Goal: Information Seeking & Learning: Learn about a topic

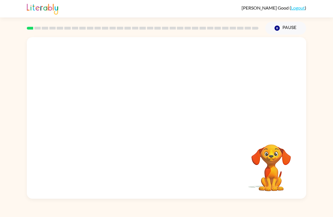
click at [272, 188] on video "Your browser must support playing .mp4 files to use Literably. Please try using…" at bounding box center [271, 164] width 56 height 56
click at [152, 105] on video "Your browser must support playing .mp4 files to use Literably. Please try using…" at bounding box center [166, 85] width 279 height 96
click at [183, 117] on button "button" at bounding box center [166, 121] width 36 height 21
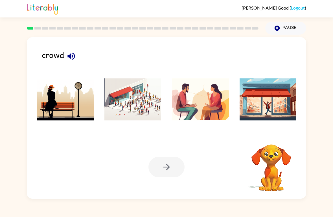
click at [169, 124] on li at bounding box center [199, 99] width 65 height 51
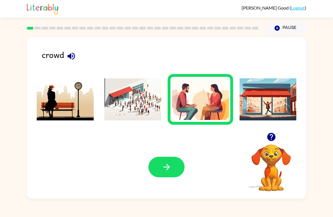
click at [160, 96] on img at bounding box center [132, 99] width 57 height 42
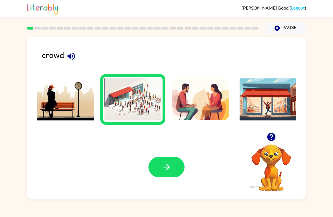
click at [166, 166] on icon "button" at bounding box center [167, 167] width 10 height 10
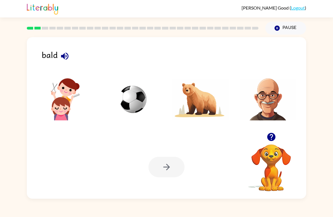
click at [272, 105] on img at bounding box center [267, 99] width 57 height 42
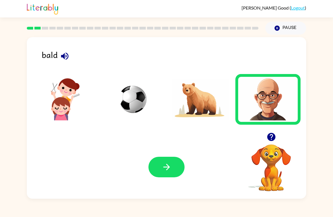
click at [167, 166] on icon "button" at bounding box center [167, 167] width 10 height 10
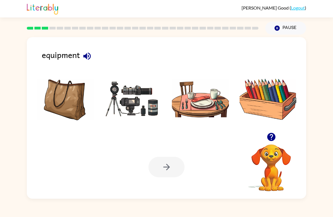
click at [135, 99] on img at bounding box center [132, 99] width 57 height 42
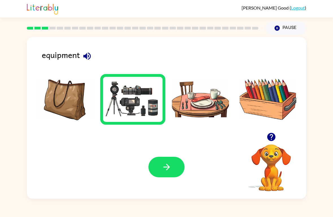
click at [174, 163] on button "button" at bounding box center [166, 167] width 36 height 21
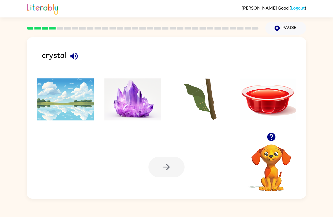
click at [127, 99] on img at bounding box center [132, 99] width 57 height 42
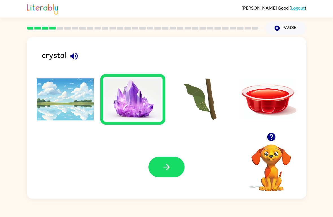
click at [176, 170] on button "button" at bounding box center [166, 167] width 36 height 21
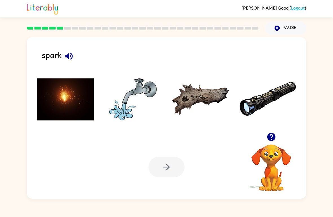
click at [81, 116] on img at bounding box center [65, 99] width 57 height 42
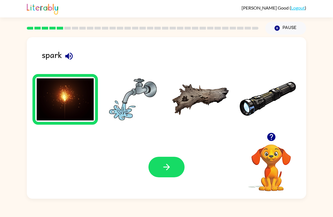
click at [173, 169] on button "button" at bounding box center [166, 167] width 36 height 21
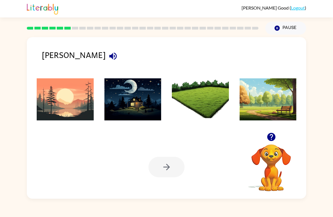
click at [84, 98] on img at bounding box center [65, 99] width 57 height 42
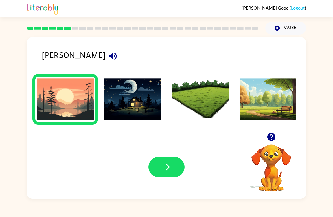
click at [174, 163] on button "button" at bounding box center [166, 167] width 36 height 21
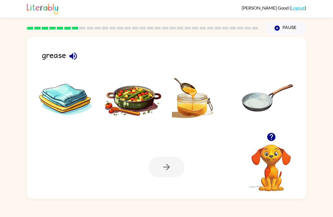
click at [127, 101] on img at bounding box center [132, 99] width 57 height 42
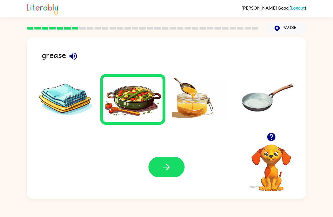
click at [167, 170] on icon "button" at bounding box center [166, 167] width 6 height 6
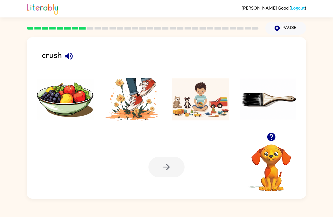
click at [138, 96] on img at bounding box center [132, 99] width 57 height 42
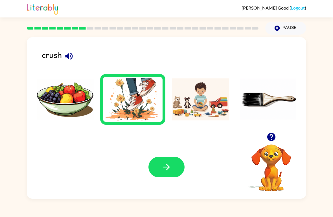
click at [182, 172] on button "button" at bounding box center [166, 167] width 36 height 21
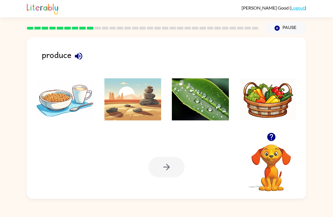
click at [197, 105] on img at bounding box center [200, 99] width 57 height 42
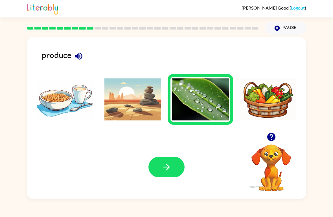
click at [168, 170] on icon "button" at bounding box center [167, 167] width 10 height 10
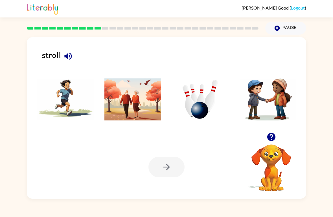
click at [147, 104] on img at bounding box center [132, 99] width 57 height 42
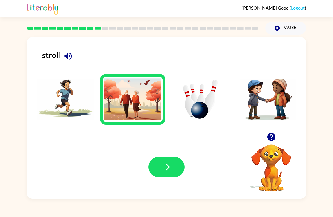
click at [175, 169] on button "button" at bounding box center [166, 167] width 36 height 21
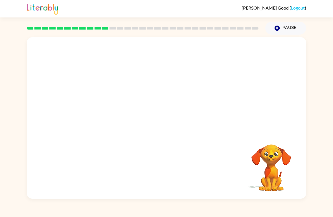
click at [97, 114] on video "Your browser must support playing .mp4 files to use Literably. Please try using…" at bounding box center [166, 85] width 279 height 96
click at [102, 111] on video "Your browser must support playing .mp4 files to use Literably. Please try using…" at bounding box center [166, 85] width 279 height 96
click at [100, 108] on video "Your browser must support playing .mp4 files to use Literably. Please try using…" at bounding box center [166, 85] width 279 height 96
click at [106, 102] on video "Your browser must support playing .mp4 files to use Literably. Please try using…" at bounding box center [166, 85] width 279 height 96
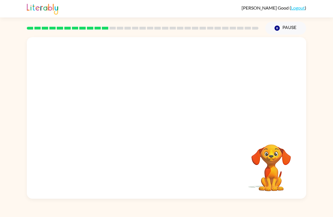
click at [109, 105] on video "Your browser must support playing .mp4 files to use Literably. Please try using…" at bounding box center [166, 85] width 279 height 96
click at [183, 126] on button "button" at bounding box center [166, 121] width 36 height 21
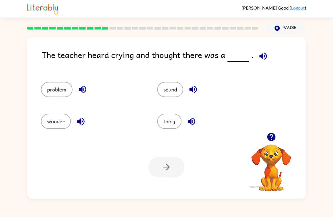
click at [62, 87] on button "problem" at bounding box center [57, 89] width 32 height 15
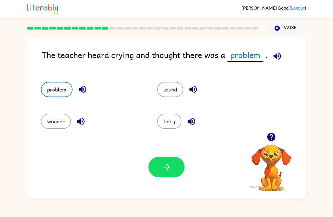
click at [164, 171] on icon "button" at bounding box center [167, 167] width 10 height 10
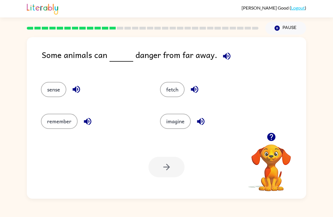
click at [51, 83] on button "sense" at bounding box center [53, 89] width 25 height 15
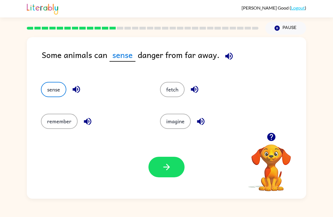
click at [176, 171] on button "button" at bounding box center [166, 167] width 36 height 21
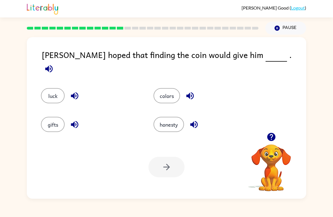
click at [53, 90] on button "luck" at bounding box center [53, 95] width 24 height 15
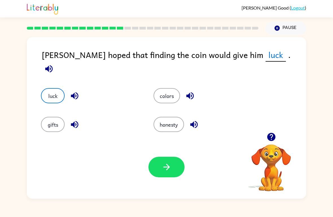
click at [169, 162] on button "button" at bounding box center [166, 167] width 36 height 21
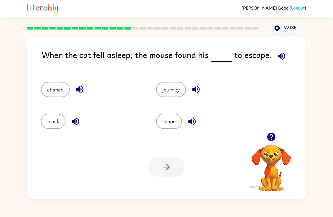
click at [62, 95] on button "chance" at bounding box center [55, 89] width 29 height 15
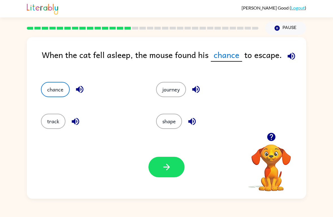
click at [174, 166] on button "button" at bounding box center [166, 167] width 36 height 21
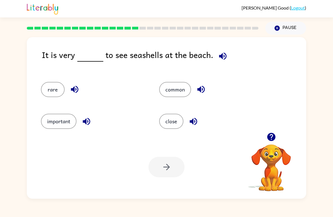
click at [177, 91] on button "common" at bounding box center [175, 89] width 32 height 15
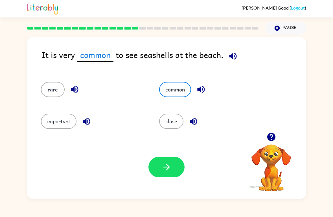
click at [168, 166] on icon "button" at bounding box center [167, 167] width 10 height 10
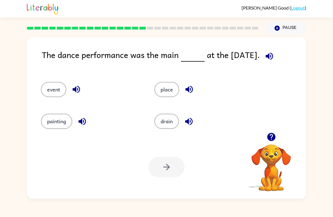
click at [52, 83] on button "event" at bounding box center [53, 89] width 25 height 15
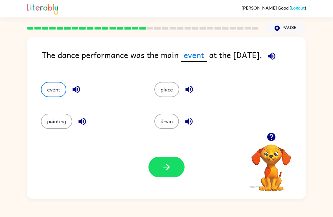
click at [165, 165] on icon "button" at bounding box center [167, 167] width 10 height 10
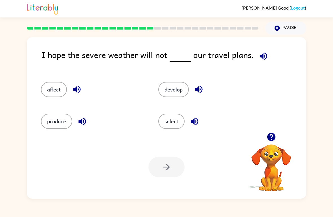
click at [62, 89] on button "affect" at bounding box center [54, 89] width 26 height 15
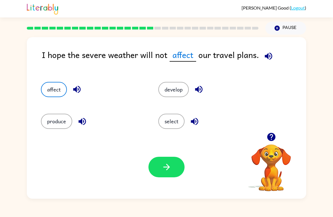
click at [175, 165] on button "button" at bounding box center [166, 167] width 36 height 21
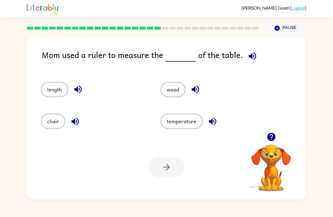
click at [51, 85] on button "length" at bounding box center [54, 89] width 27 height 15
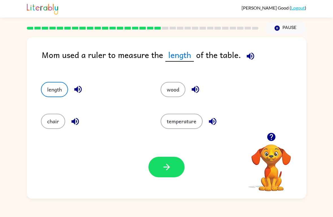
click at [173, 166] on button "button" at bounding box center [166, 167] width 36 height 21
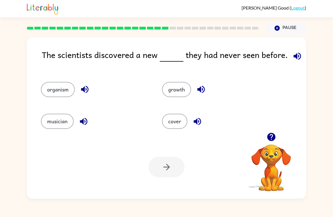
click at [179, 95] on button "growth" at bounding box center [176, 89] width 29 height 15
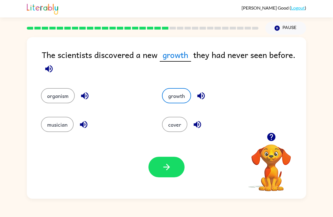
click at [173, 163] on button "button" at bounding box center [166, 167] width 36 height 21
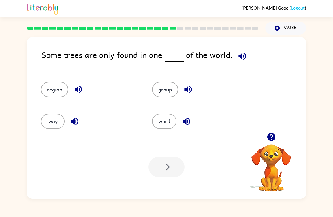
click at [54, 97] on button "region" at bounding box center [54, 89] width 27 height 15
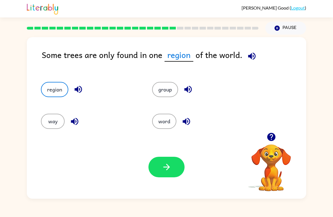
click at [178, 166] on button "button" at bounding box center [166, 167] width 36 height 21
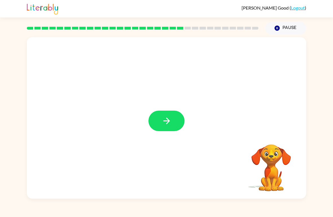
click at [171, 124] on icon "button" at bounding box center [167, 121] width 10 height 10
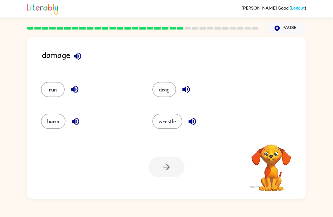
click at [54, 116] on button "harm" at bounding box center [53, 121] width 25 height 15
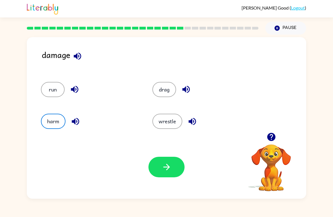
click at [175, 165] on button "button" at bounding box center [166, 167] width 36 height 21
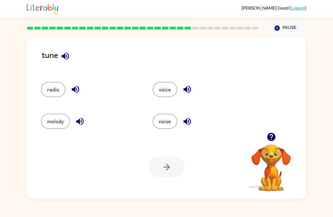
click at [171, 118] on button "noise" at bounding box center [165, 121] width 25 height 15
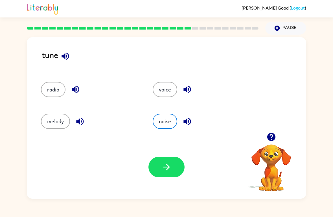
click at [167, 164] on icon "button" at bounding box center [167, 167] width 10 height 10
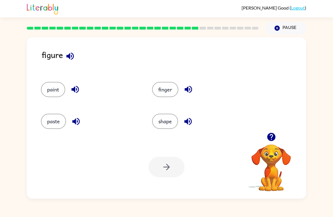
click at [171, 121] on button "shape" at bounding box center [165, 121] width 26 height 15
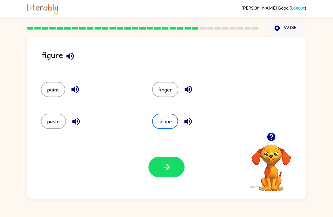
click at [170, 171] on icon "button" at bounding box center [167, 167] width 10 height 10
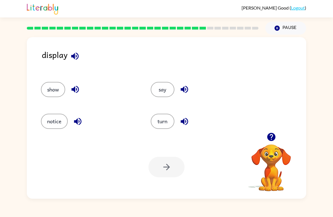
click at [57, 125] on button "notice" at bounding box center [54, 121] width 27 height 15
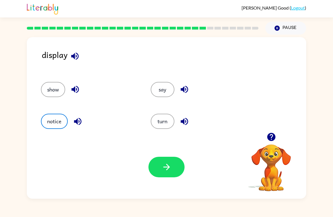
click at [171, 172] on icon "button" at bounding box center [167, 167] width 10 height 10
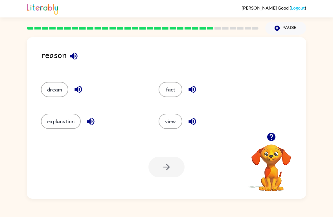
click at [63, 120] on button "explanation" at bounding box center [61, 121] width 40 height 15
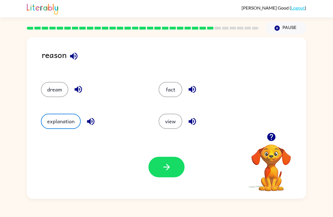
click at [182, 167] on button "button" at bounding box center [166, 167] width 36 height 21
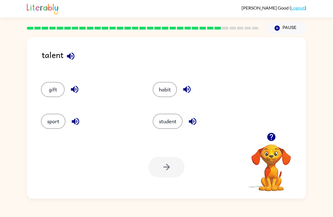
click at [57, 118] on button "sport" at bounding box center [53, 121] width 25 height 15
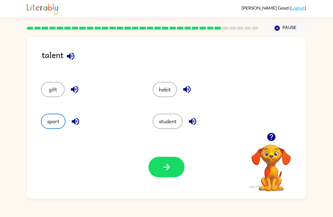
click at [168, 167] on icon "button" at bounding box center [166, 167] width 6 height 6
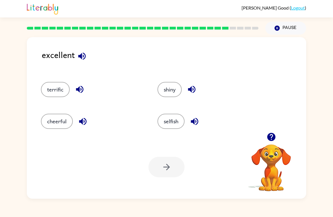
click at [63, 94] on button "terrific" at bounding box center [55, 89] width 29 height 15
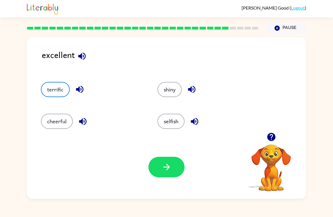
click at [174, 173] on button "button" at bounding box center [166, 167] width 36 height 21
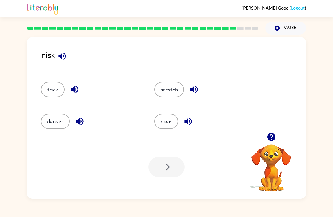
click at [57, 88] on button "trick" at bounding box center [53, 89] width 24 height 15
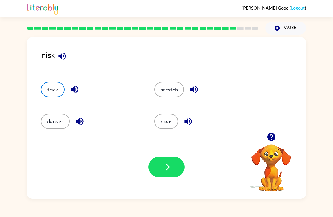
click at [184, 166] on button "button" at bounding box center [166, 167] width 36 height 21
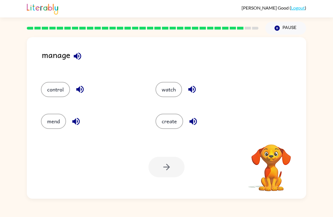
click at [61, 91] on button "control" at bounding box center [55, 89] width 29 height 15
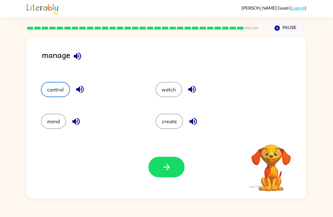
click at [174, 169] on button "button" at bounding box center [166, 167] width 36 height 21
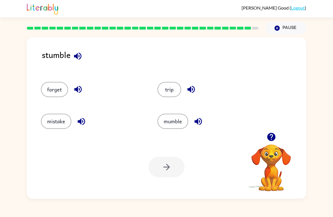
click at [60, 84] on button "forget" at bounding box center [54, 89] width 27 height 15
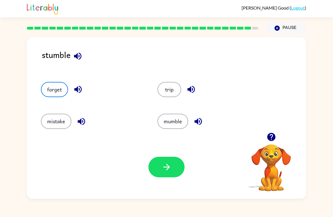
click at [174, 169] on button "button" at bounding box center [166, 167] width 36 height 21
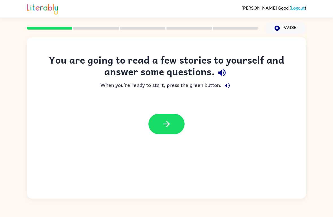
click at [171, 124] on icon "button" at bounding box center [167, 124] width 10 height 10
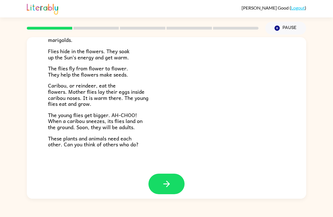
scroll to position [111, 0]
click at [171, 180] on icon "button" at bounding box center [167, 185] width 10 height 10
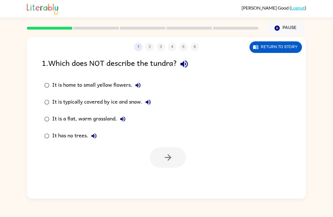
scroll to position [0, 0]
click at [141, 98] on div "It is typically covered by ice and snow." at bounding box center [103, 102] width 102 height 11
click at [171, 154] on icon "button" at bounding box center [168, 158] width 10 height 10
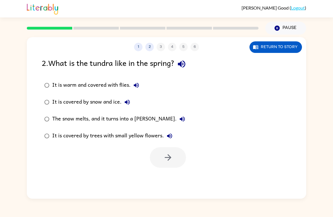
click at [140, 123] on div "The snow melts, and it turns into a [PERSON_NAME]." at bounding box center [120, 119] width 136 height 11
click at [149, 129] on label "It is covered by trees with small yellow flowers." at bounding box center [115, 136] width 152 height 17
click at [172, 160] on icon "button" at bounding box center [168, 158] width 10 height 10
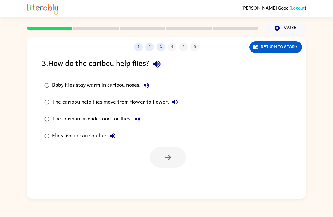
click at [136, 85] on div "Baby flies stay warm in caribou noses." at bounding box center [102, 85] width 100 height 11
click at [169, 154] on icon "button" at bounding box center [168, 158] width 10 height 10
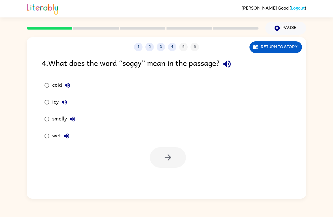
click at [65, 135] on icon "button" at bounding box center [66, 136] width 5 height 5
click at [168, 161] on icon "button" at bounding box center [167, 158] width 6 height 6
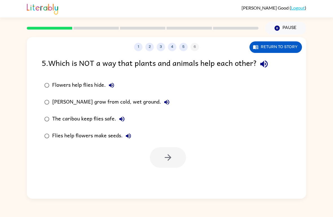
click at [109, 84] on icon "button" at bounding box center [111, 85] width 7 height 7
click at [166, 99] on icon "button" at bounding box center [166, 102] width 7 height 7
click at [122, 118] on icon "button" at bounding box center [121, 119] width 7 height 7
click at [128, 137] on icon "button" at bounding box center [128, 136] width 7 height 7
click at [105, 115] on div "The caribou keep flies safe." at bounding box center [89, 119] width 75 height 11
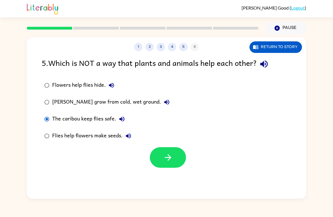
click at [188, 156] on div at bounding box center [166, 156] width 279 height 23
click at [183, 157] on button "button" at bounding box center [168, 157] width 36 height 21
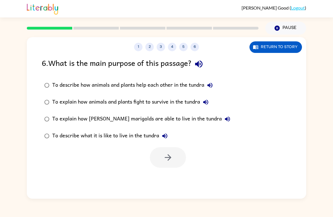
click at [195, 64] on button "button" at bounding box center [198, 64] width 14 height 14
click at [213, 85] on icon "button" at bounding box center [209, 85] width 7 height 7
click at [206, 103] on icon "button" at bounding box center [205, 102] width 5 height 5
click at [222, 115] on button "To explain how [PERSON_NAME] marigolds are able to live in the tundra" at bounding box center [227, 119] width 11 height 11
click at [162, 135] on icon "button" at bounding box center [164, 136] width 7 height 7
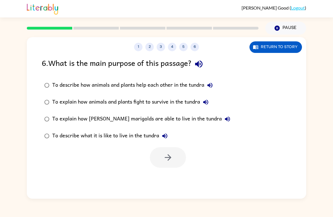
click at [118, 140] on div "To describe what it is like to live in the tundra" at bounding box center [111, 136] width 118 height 11
click at [164, 152] on button "button" at bounding box center [168, 157] width 36 height 21
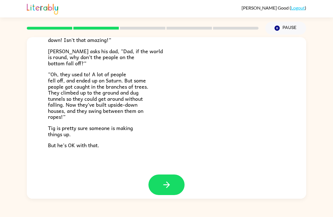
scroll to position [158, 0]
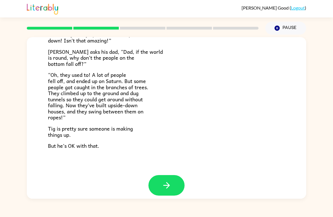
click at [167, 181] on icon "button" at bounding box center [167, 186] width 10 height 10
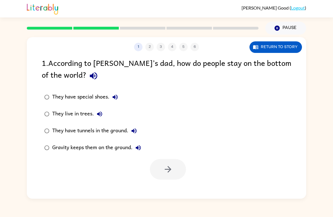
scroll to position [0, 0]
click at [122, 134] on div "They have tunnels in the ground." at bounding box center [95, 130] width 87 height 11
click at [171, 167] on icon "button" at bounding box center [168, 170] width 10 height 10
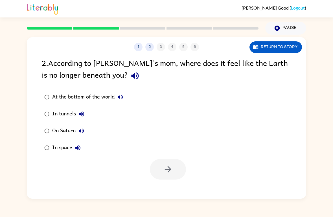
click at [131, 74] on icon "button" at bounding box center [134, 75] width 7 height 7
click at [99, 94] on div "At the bottom of the world" at bounding box center [89, 97] width 74 height 11
click at [67, 147] on div "In space" at bounding box center [67, 147] width 31 height 11
click at [184, 166] on button "button" at bounding box center [168, 169] width 36 height 21
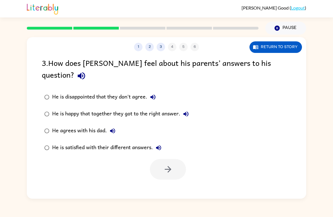
click at [86, 71] on icon "button" at bounding box center [81, 76] width 10 height 10
click at [150, 94] on icon "button" at bounding box center [152, 97] width 7 height 7
click at [188, 111] on icon "button" at bounding box center [185, 114] width 7 height 7
click at [112, 128] on icon "button" at bounding box center [112, 131] width 7 height 7
click at [159, 142] on button "He is satisfied with their different answers." at bounding box center [158, 147] width 11 height 11
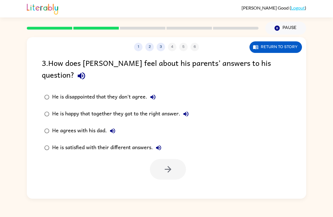
click at [127, 142] on div "He is satisfied with their different answers." at bounding box center [108, 147] width 112 height 11
click at [173, 161] on button "button" at bounding box center [168, 169] width 36 height 21
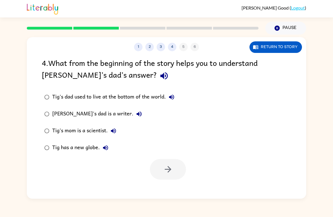
click at [174, 103] on button "Tig's dad used to live at the bottom of the world." at bounding box center [171, 97] width 11 height 11
click at [110, 79] on div "4 . What from the beginning of the story helps you to understand [PERSON_NAME]’…" at bounding box center [166, 70] width 249 height 26
click at [157, 73] on button "button" at bounding box center [164, 76] width 14 height 14
click at [160, 77] on icon "button" at bounding box center [163, 75] width 7 height 7
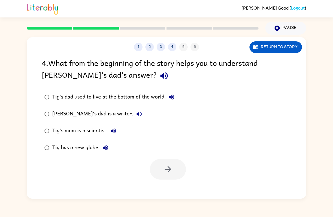
click at [173, 97] on icon "button" at bounding box center [171, 97] width 5 height 5
click at [176, 109] on label "[PERSON_NAME]'s dad is a writer." at bounding box center [109, 114] width 141 height 17
click at [174, 97] on icon "button" at bounding box center [171, 97] width 5 height 5
click at [133, 116] on button "[PERSON_NAME]'s dad is a writer." at bounding box center [138, 114] width 11 height 11
click at [154, 95] on div "Tig's dad used to live at the bottom of the world." at bounding box center [114, 97] width 125 height 11
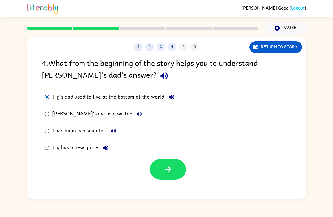
click at [85, 122] on label "[PERSON_NAME]'s dad is a writer." at bounding box center [109, 114] width 141 height 17
click at [175, 169] on button "button" at bounding box center [168, 169] width 36 height 21
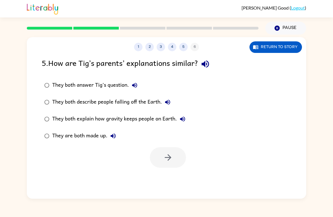
click at [212, 64] on button "button" at bounding box center [205, 64] width 14 height 14
click at [136, 82] on button "They both answer Tig’s question." at bounding box center [134, 85] width 11 height 11
click at [166, 104] on icon "button" at bounding box center [167, 102] width 7 height 7
click at [187, 118] on button "They both explain how gravity keeps people on Earth." at bounding box center [182, 119] width 11 height 11
click at [181, 118] on icon "button" at bounding box center [182, 119] width 7 height 7
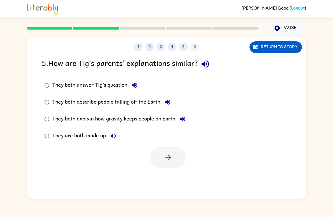
click at [178, 121] on button "They both explain how gravity keeps people on Earth." at bounding box center [182, 119] width 11 height 11
click at [113, 142] on button "They are both made up." at bounding box center [112, 136] width 11 height 11
click at [116, 144] on label "They are both made up." at bounding box center [115, 136] width 152 height 17
click at [114, 85] on div "They both answer Tig’s question." at bounding box center [96, 85] width 88 height 11
click at [175, 158] on button "button" at bounding box center [168, 157] width 36 height 21
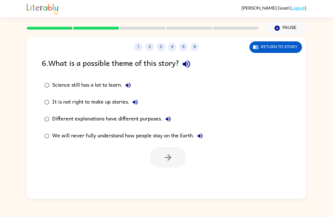
click at [186, 64] on icon "button" at bounding box center [185, 64] width 7 height 7
click at [126, 82] on button "Science still has a lot to learn." at bounding box center [127, 85] width 11 height 11
click at [131, 122] on div "Different explanations have different purposes." at bounding box center [113, 119] width 122 height 11
click at [136, 102] on icon "button" at bounding box center [135, 102] width 7 height 7
click at [172, 114] on div "Different explanations have different purposes." at bounding box center [113, 119] width 122 height 11
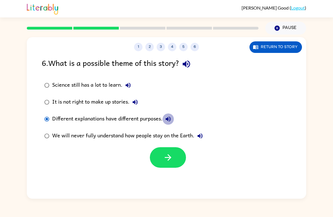
click at [171, 122] on icon "button" at bounding box center [168, 119] width 7 height 7
click at [204, 132] on button "We will never fully understand how people stay on the Earth." at bounding box center [199, 136] width 11 height 11
click at [163, 159] on icon "button" at bounding box center [168, 158] width 10 height 10
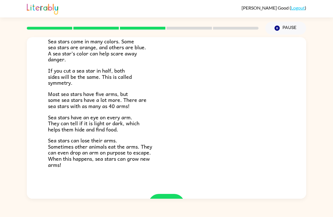
scroll to position [153, 0]
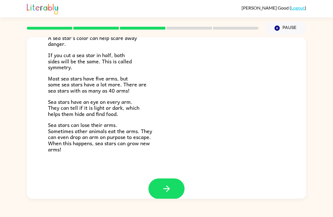
click at [174, 184] on button "button" at bounding box center [166, 189] width 36 height 21
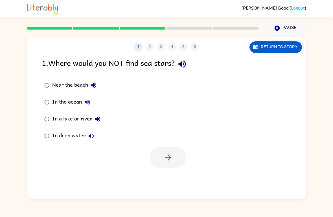
click at [90, 114] on div "In a lake or river" at bounding box center [77, 119] width 51 height 11
click at [175, 156] on button "button" at bounding box center [168, 157] width 36 height 21
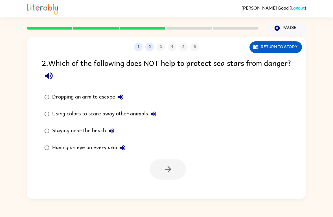
click at [104, 134] on div "Staying near the beach" at bounding box center [84, 130] width 65 height 11
click at [182, 167] on button "button" at bounding box center [168, 169] width 36 height 21
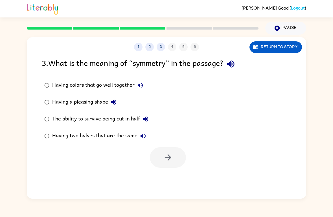
click at [135, 120] on div "The ability to survive being cut in half" at bounding box center [101, 119] width 99 height 11
click at [129, 138] on div "Having two halves that are the same" at bounding box center [100, 136] width 96 height 11
click at [172, 160] on icon "button" at bounding box center [168, 158] width 10 height 10
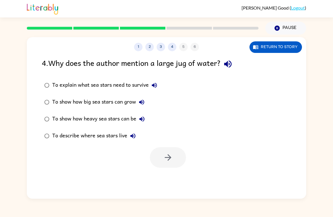
click at [229, 65] on icon "button" at bounding box center [227, 64] width 7 height 7
click at [153, 83] on icon "button" at bounding box center [154, 85] width 7 height 7
click at [142, 104] on icon "button" at bounding box center [141, 102] width 7 height 7
click at [144, 117] on icon "button" at bounding box center [141, 119] width 7 height 7
click at [134, 139] on icon "button" at bounding box center [132, 136] width 7 height 7
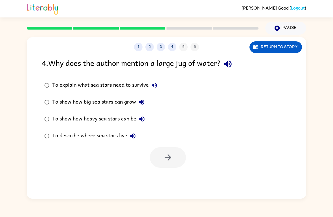
click at [117, 116] on div "To show how heavy sea stars can be" at bounding box center [99, 119] width 95 height 11
click at [156, 157] on button "button" at bounding box center [168, 157] width 36 height 21
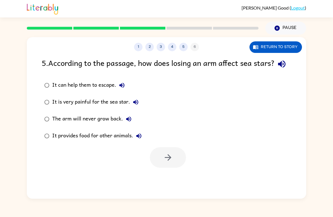
click at [278, 68] on icon "button" at bounding box center [281, 64] width 7 height 7
click at [116, 94] on label "It can help them to escape." at bounding box center [93, 85] width 109 height 17
click at [119, 89] on icon "button" at bounding box center [121, 85] width 7 height 7
click at [135, 108] on button "It is very painful for the sea star." at bounding box center [135, 102] width 11 height 11
click at [125, 123] on icon "button" at bounding box center [128, 119] width 7 height 7
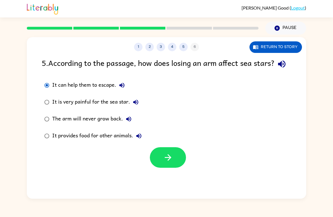
click at [140, 142] on button "It provides food for other animals." at bounding box center [138, 136] width 11 height 11
click at [137, 139] on icon "button" at bounding box center [138, 136] width 5 height 5
click at [138, 140] on icon "button" at bounding box center [138, 136] width 7 height 7
click at [41, 145] on label "It provides food for other animals." at bounding box center [93, 136] width 109 height 17
click at [165, 186] on div "1 2 3 4 5 6 Return to story 5 . According to the passage, how does losing an ar…" at bounding box center [166, 118] width 279 height 162
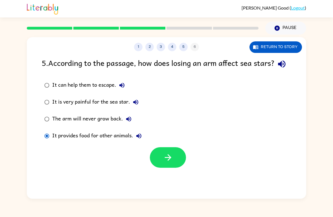
click at [178, 168] on button "button" at bounding box center [168, 157] width 36 height 21
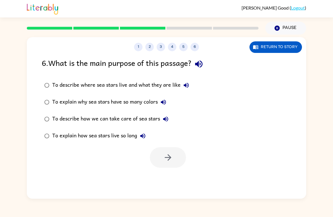
click at [181, 161] on div at bounding box center [168, 157] width 36 height 21
click at [204, 59] on button "button" at bounding box center [198, 64] width 14 height 14
click at [192, 85] on button "To describe where sea stars live and what they are like" at bounding box center [185, 85] width 11 height 11
click at [192, 86] on label "To describe where sea stars live and what they are like" at bounding box center [117, 85] width 156 height 17
click at [166, 167] on button "button" at bounding box center [168, 157] width 36 height 21
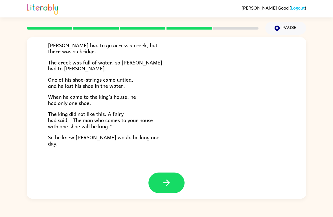
scroll to position [92, 0]
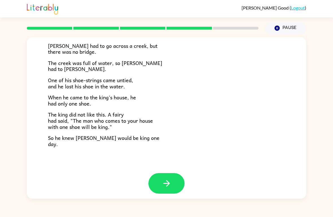
click at [164, 181] on icon "button" at bounding box center [167, 184] width 10 height 10
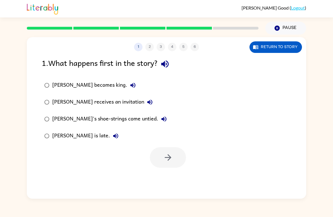
click at [171, 147] on div at bounding box center [168, 157] width 36 height 21
click at [48, 44] on div "1 2 3 4 5 6" at bounding box center [166, 47] width 279 height 8
click at [168, 150] on button "button" at bounding box center [168, 157] width 36 height 21
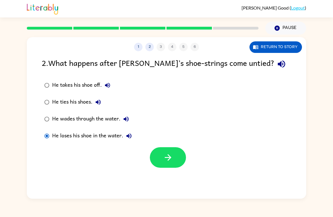
click at [174, 164] on button "button" at bounding box center [168, 157] width 36 height 21
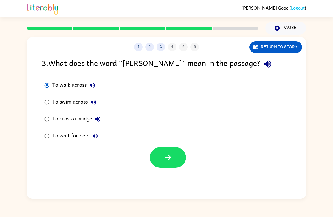
click at [174, 164] on button "button" at bounding box center [168, 157] width 36 height 21
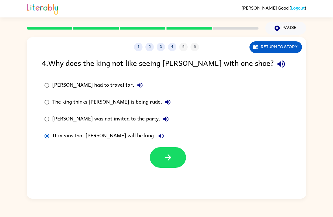
click at [168, 148] on button "button" at bounding box center [168, 157] width 36 height 21
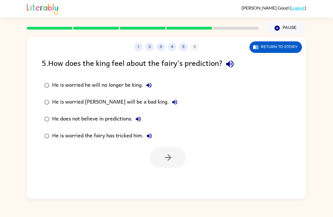
click at [168, 148] on div at bounding box center [168, 157] width 36 height 21
click at [166, 149] on div at bounding box center [168, 157] width 36 height 21
click at [164, 153] on icon "button" at bounding box center [168, 158] width 10 height 10
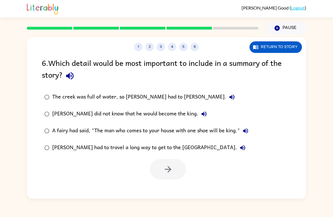
click at [71, 71] on button "button" at bounding box center [70, 76] width 14 height 14
click at [228, 96] on icon "button" at bounding box center [231, 97] width 7 height 7
click at [200, 118] on icon "button" at bounding box center [203, 114] width 7 height 7
click at [56, 115] on div "[PERSON_NAME] did not know that he would become the king." at bounding box center [130, 114] width 157 height 11
click at [122, 171] on div at bounding box center [166, 167] width 279 height 23
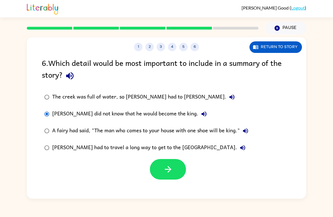
click at [166, 165] on button "button" at bounding box center [168, 169] width 36 height 21
